Goal: Transaction & Acquisition: Purchase product/service

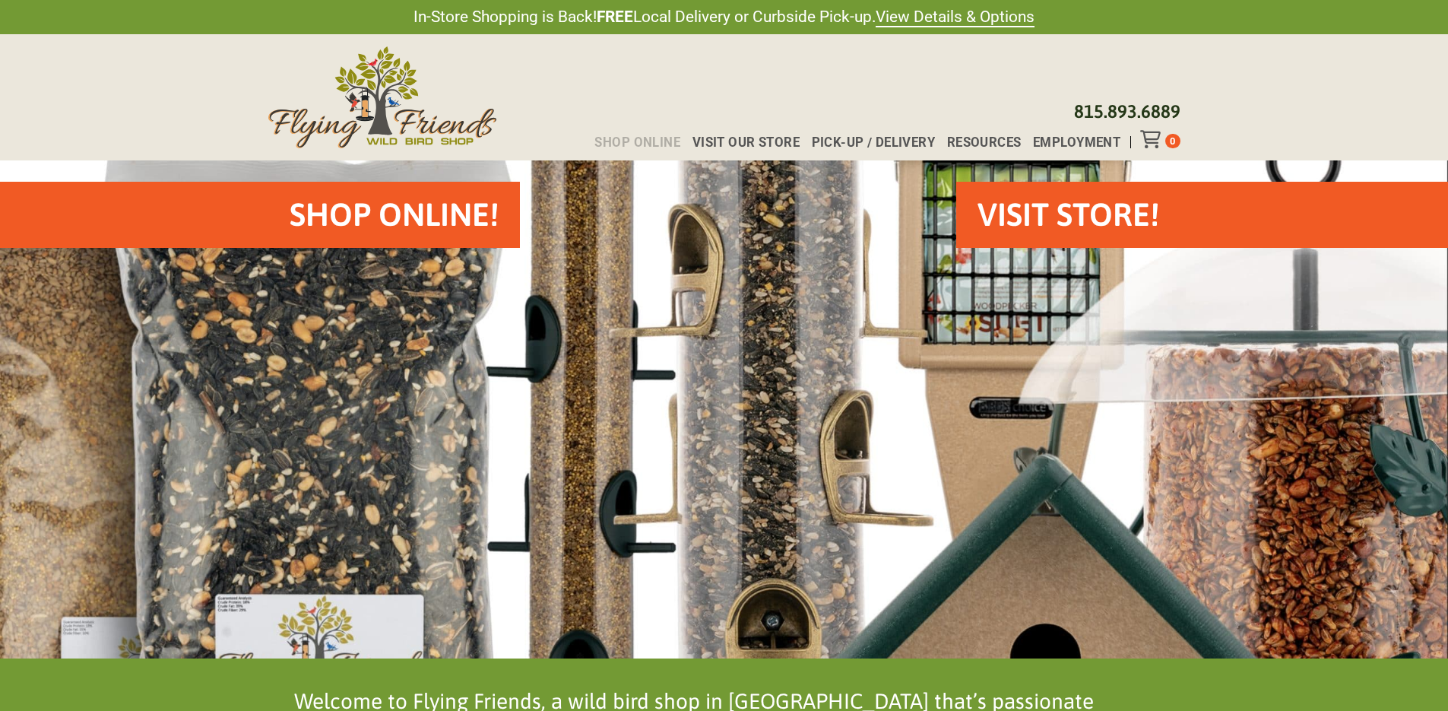
click at [614, 147] on span "Shop Online" at bounding box center [637, 142] width 86 height 13
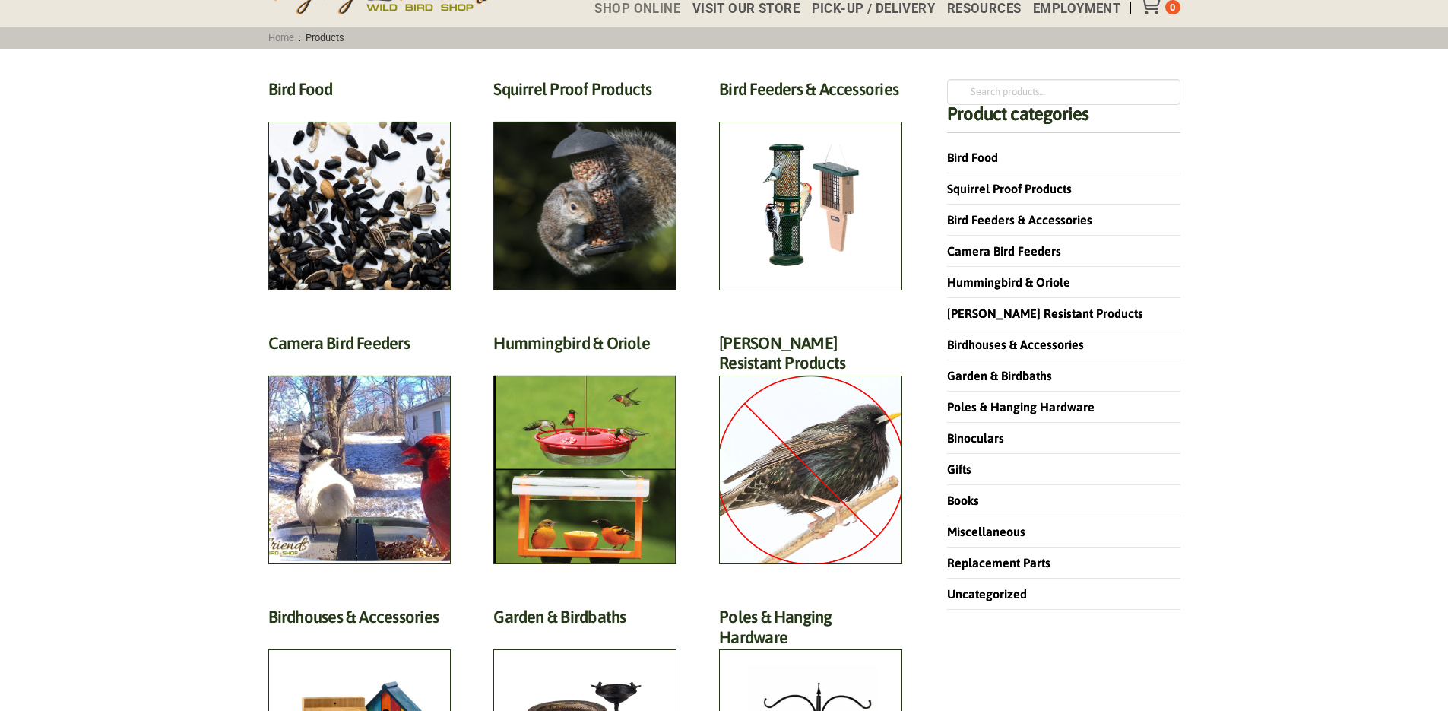
scroll to position [152, 0]
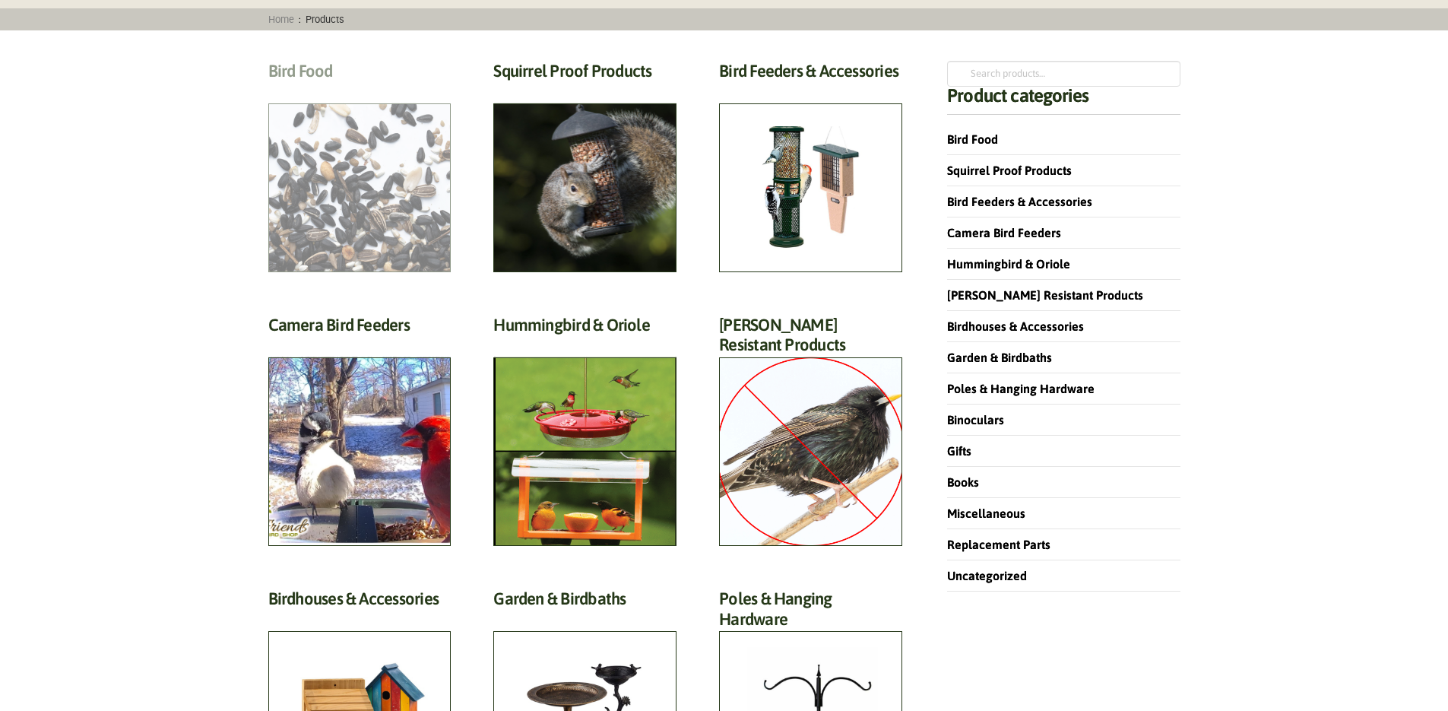
click at [309, 89] on h2 "Bird Food (70)" at bounding box center [359, 75] width 183 height 28
